Goal: Transaction & Acquisition: Purchase product/service

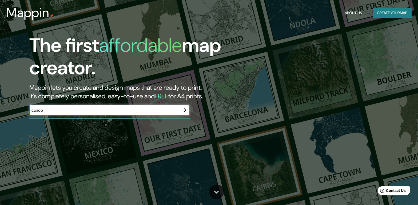
type input "cusco"
click at [185, 109] on icon "button" at bounding box center [184, 110] width 4 height 4
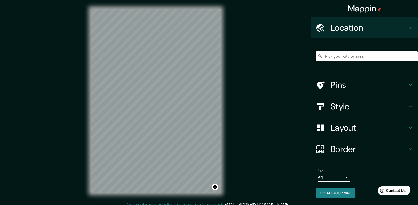
click at [329, 57] on input "Pick your city or area" at bounding box center [366, 56] width 102 height 10
type input "Cusco, Departamento de Cusco, Perú"
click at [321, 105] on icon at bounding box center [319, 106] width 9 height 9
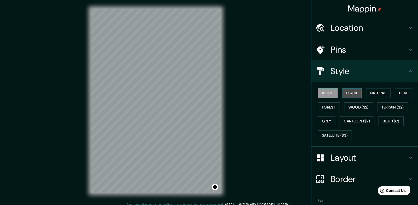
click at [356, 92] on button "Black" at bounding box center [352, 93] width 20 height 10
click at [376, 93] on button "Natural" at bounding box center [378, 93] width 25 height 10
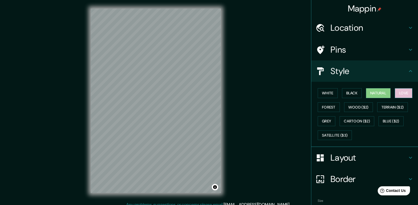
click at [407, 92] on button "Love" at bounding box center [404, 93] width 18 height 10
click at [329, 107] on button "Forest" at bounding box center [329, 107] width 22 height 10
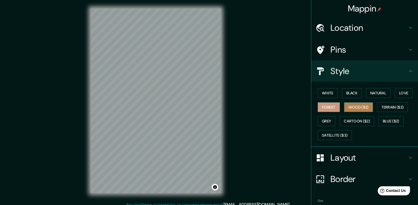
click at [356, 108] on button "Wood ($2)" at bounding box center [358, 107] width 29 height 10
click at [390, 106] on button "Terrain ($2)" at bounding box center [392, 107] width 31 height 10
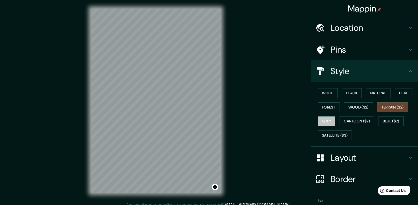
click at [327, 120] on button "Grey" at bounding box center [327, 121] width 18 height 10
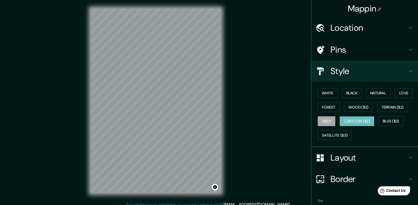
click at [352, 121] on button "Cartoon ($2)" at bounding box center [356, 121] width 35 height 10
click at [389, 121] on button "Blue ($2)" at bounding box center [390, 121] width 25 height 10
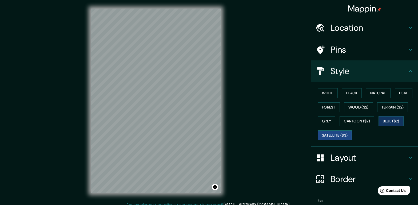
click at [328, 133] on button "Satellite ($3)" at bounding box center [335, 135] width 34 height 10
click at [387, 121] on button "Blue ($2)" at bounding box center [390, 121] width 25 height 10
click at [340, 157] on h4 "Layout" at bounding box center [368, 157] width 77 height 11
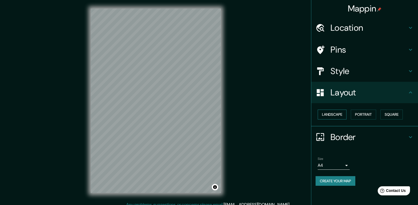
click at [326, 113] on button "Landscape" at bounding box center [332, 114] width 29 height 10
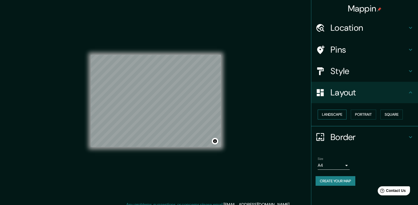
click at [326, 113] on button "Landscape" at bounding box center [332, 114] width 29 height 10
click at [363, 113] on button "Portrait" at bounding box center [363, 114] width 25 height 10
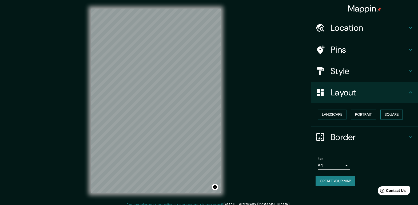
click at [394, 113] on button "Square" at bounding box center [391, 114] width 22 height 10
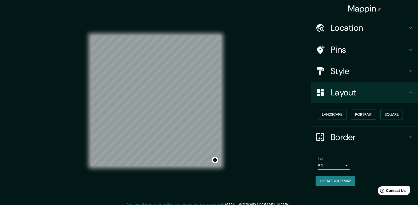
click at [360, 115] on button "Portrait" at bounding box center [363, 114] width 25 height 10
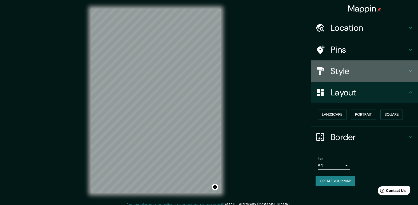
click at [334, 70] on h4 "Style" at bounding box center [368, 71] width 77 height 11
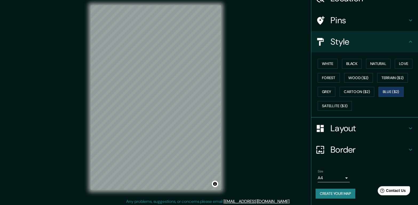
scroll to position [5, 0]
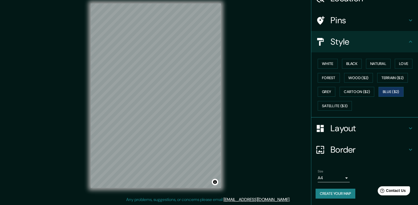
click at [329, 188] on button "Create your map" at bounding box center [335, 193] width 40 height 10
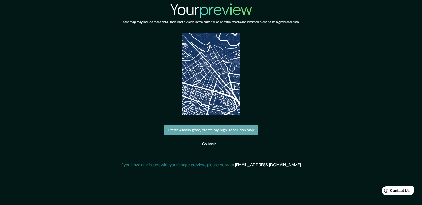
click at [195, 129] on button "Preview looks good, create my high-resolution map" at bounding box center [211, 130] width 94 height 10
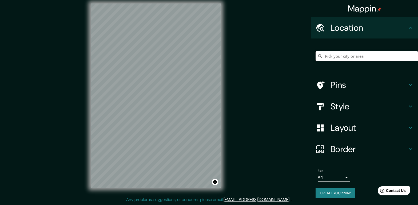
click at [329, 55] on input "Pick your city or area" at bounding box center [366, 56] width 102 height 10
type input "Cusco, Departamento de Cusco, Perú"
click at [333, 106] on h4 "Style" at bounding box center [368, 106] width 77 height 11
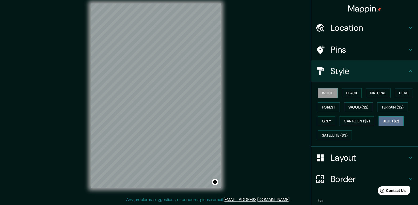
click at [389, 120] on button "Blue ($2)" at bounding box center [390, 121] width 25 height 10
